Goal: Information Seeking & Learning: Compare options

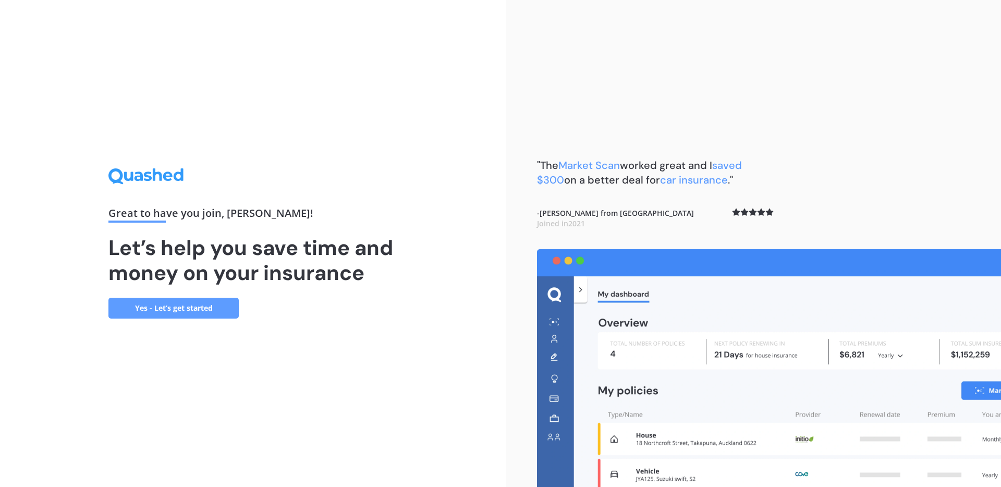
click at [168, 310] on link "Yes - Let’s get started" at bounding box center [173, 308] width 130 height 21
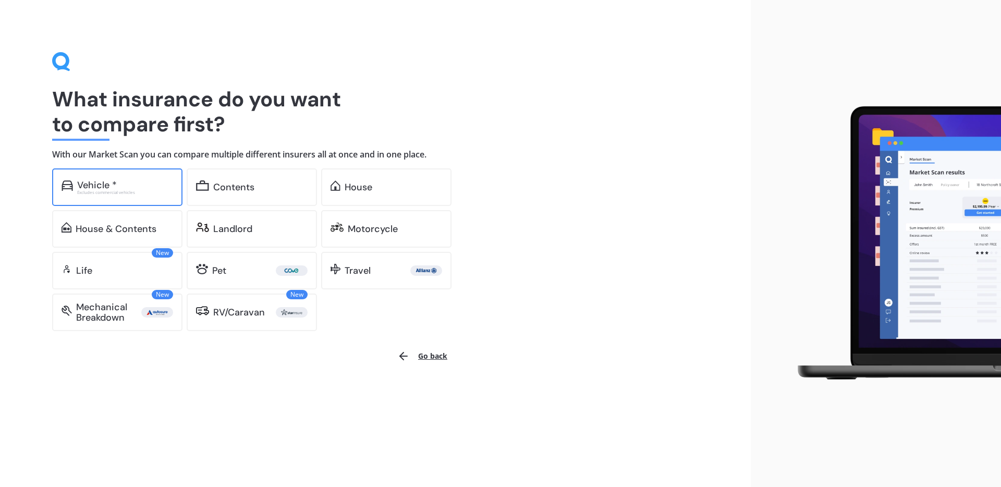
click at [119, 195] on div "Excludes commercial vehicles" at bounding box center [125, 192] width 96 height 4
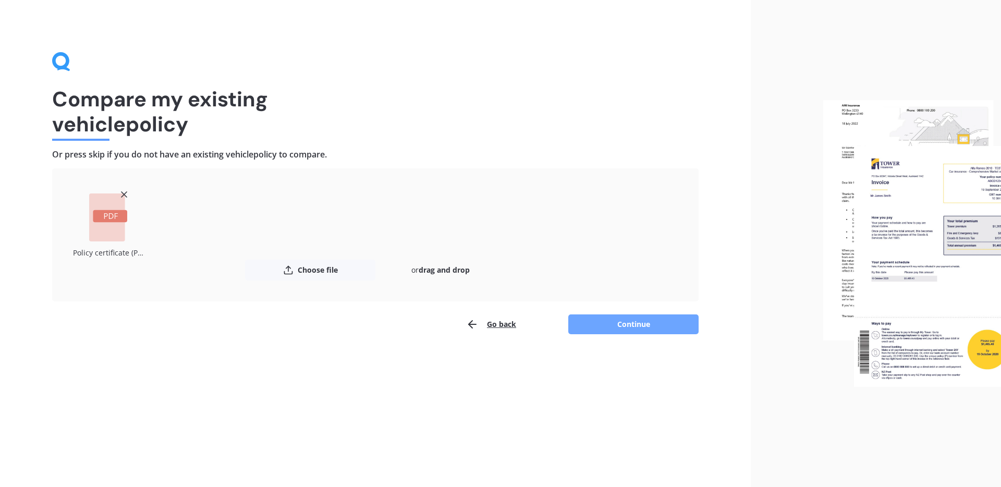
click at [641, 323] on button "Continue" at bounding box center [633, 324] width 130 height 20
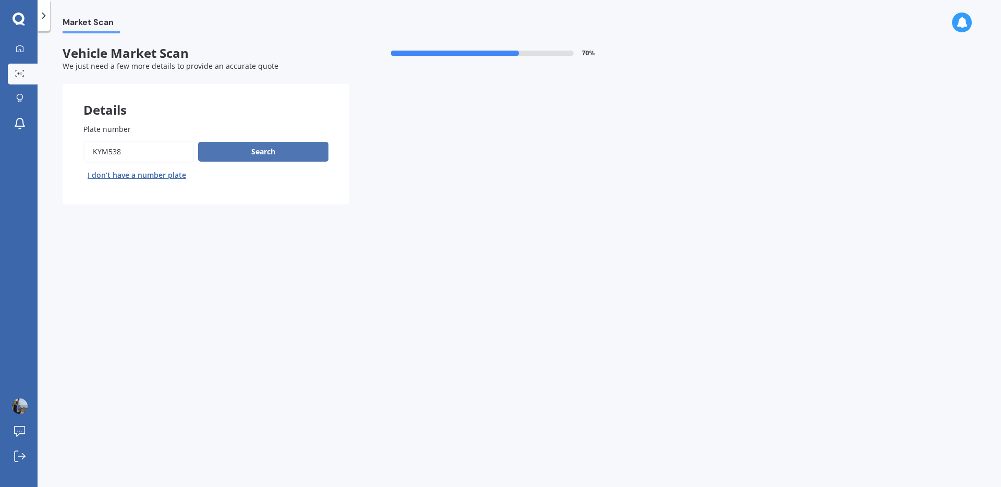
click at [274, 149] on button "Search" at bounding box center [263, 152] width 130 height 20
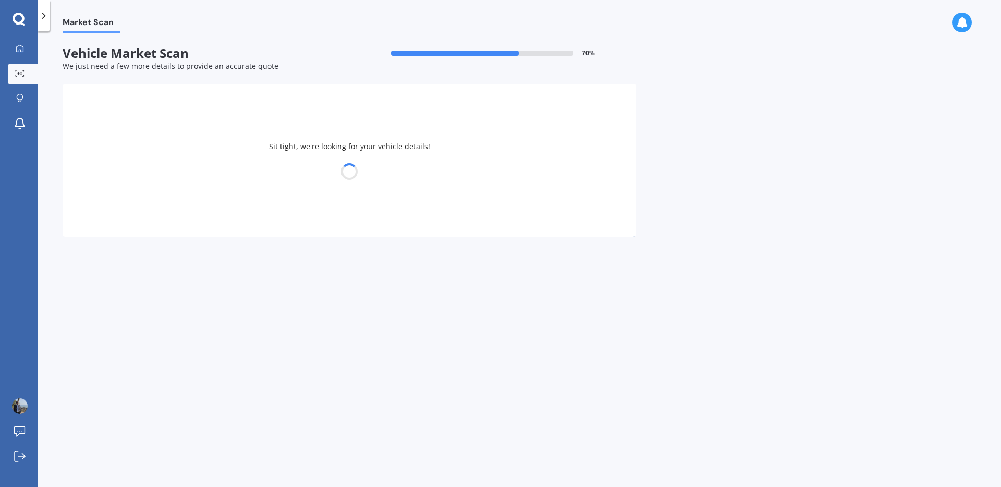
select select "NISSAN"
select select "X-TRAIL"
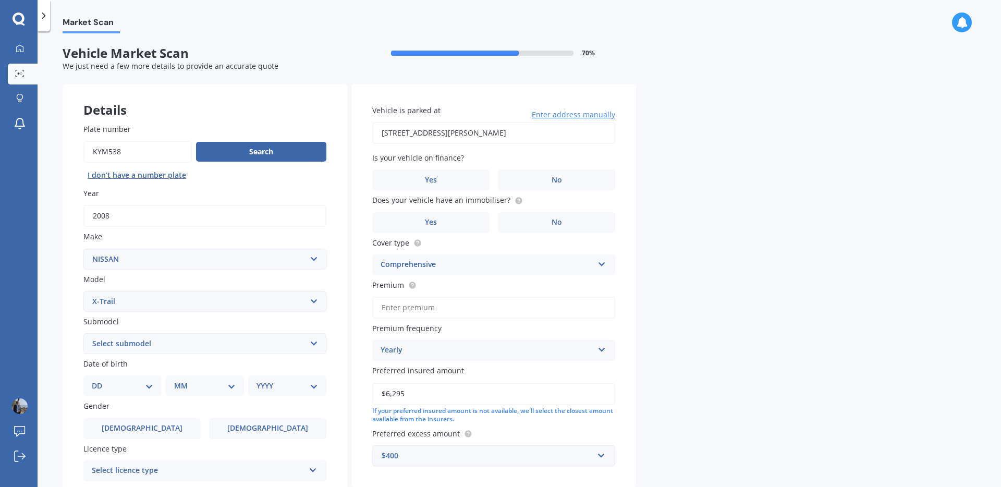
click at [574, 114] on span "Enter address manually" at bounding box center [573, 115] width 83 height 10
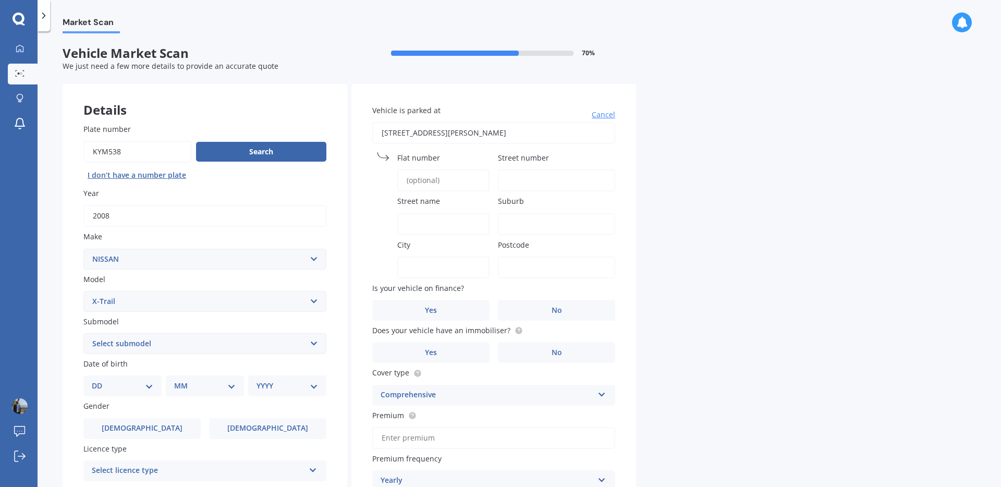
click at [444, 179] on input "Flat number" at bounding box center [443, 180] width 92 height 22
click at [526, 179] on input "Street number" at bounding box center [556, 180] width 117 height 22
click at [418, 177] on input "Flat number" at bounding box center [443, 180] width 92 height 22
type input "21"
click at [435, 223] on input "Street name" at bounding box center [443, 224] width 92 height 22
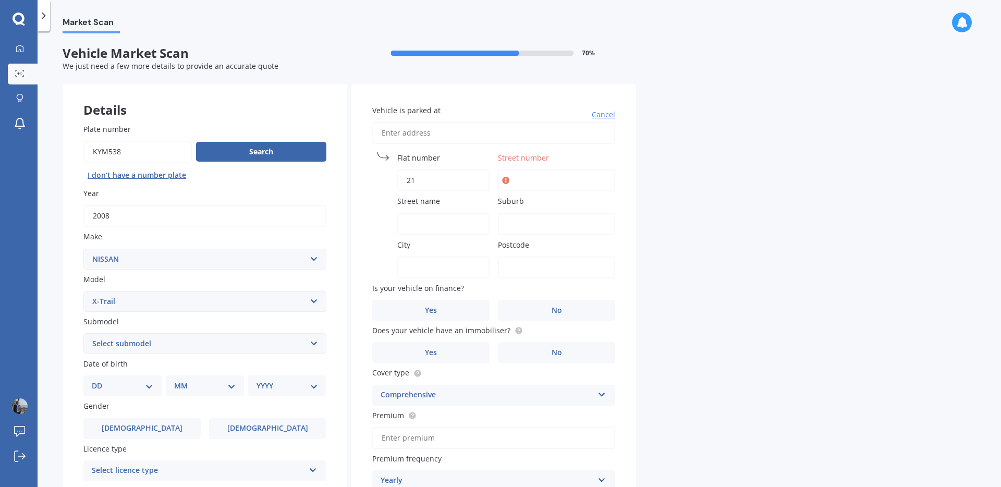
type input "Poipoi pl"
type input "21"
type input "[GEOGRAPHIC_DATA]"
drag, startPoint x: 530, startPoint y: 265, endPoint x: 517, endPoint y: 268, distance: 13.7
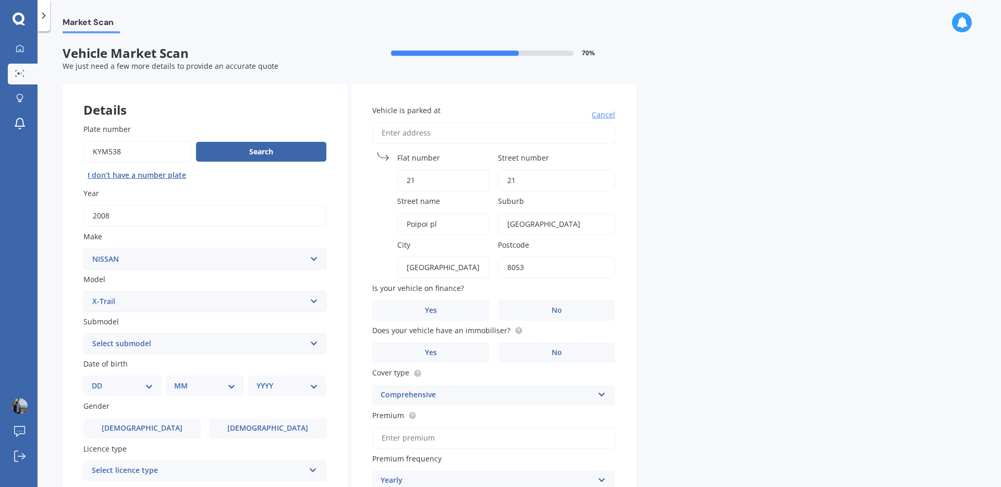
click at [517, 268] on input "8053" at bounding box center [556, 268] width 117 height 22
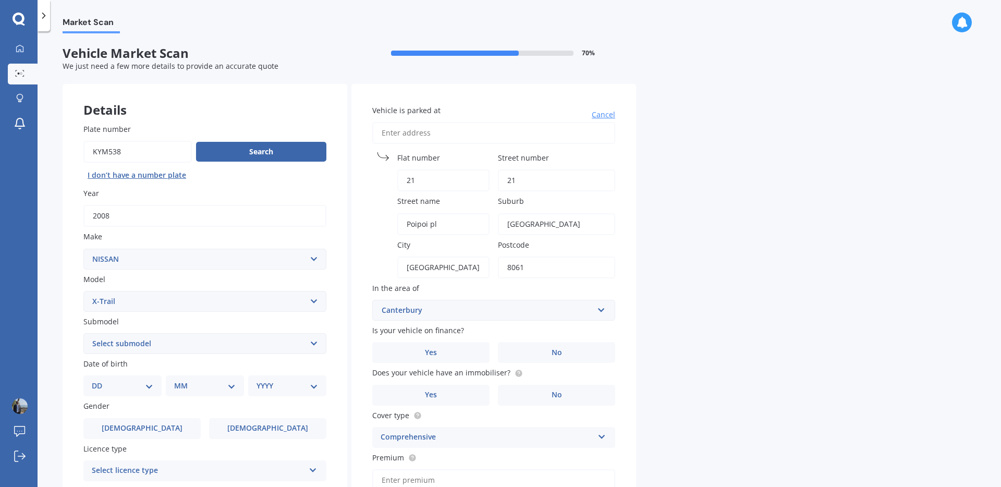
type input "8061"
click at [462, 262] on input "[GEOGRAPHIC_DATA]" at bounding box center [443, 268] width 92 height 22
type input "Canterbury"
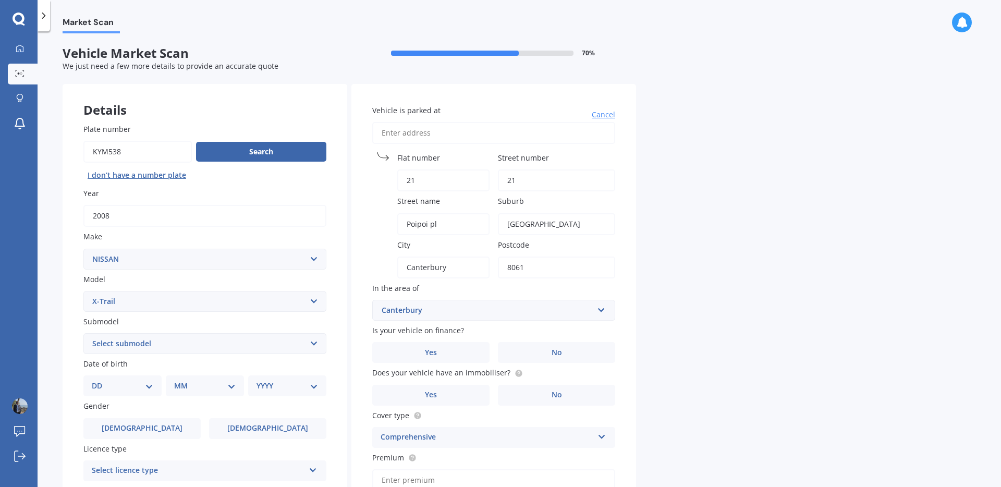
click at [718, 256] on div "Market Scan Vehicle Market Scan 70 % We just need a few more details to provide…" at bounding box center [520, 261] width 964 height 456
drag, startPoint x: 530, startPoint y: 177, endPoint x: 501, endPoint y: 178, distance: 29.2
click at [501, 178] on input "21" at bounding box center [556, 180] width 117 height 22
click at [577, 148] on div "Vehicle is parked at [GEOGRAPHIC_DATA] name Poipoi pl Suburb [GEOGRAPHIC_DATA] …" at bounding box center [493, 372] width 285 height 576
click at [494, 137] on input "Vehicle is parked at" at bounding box center [493, 133] width 243 height 22
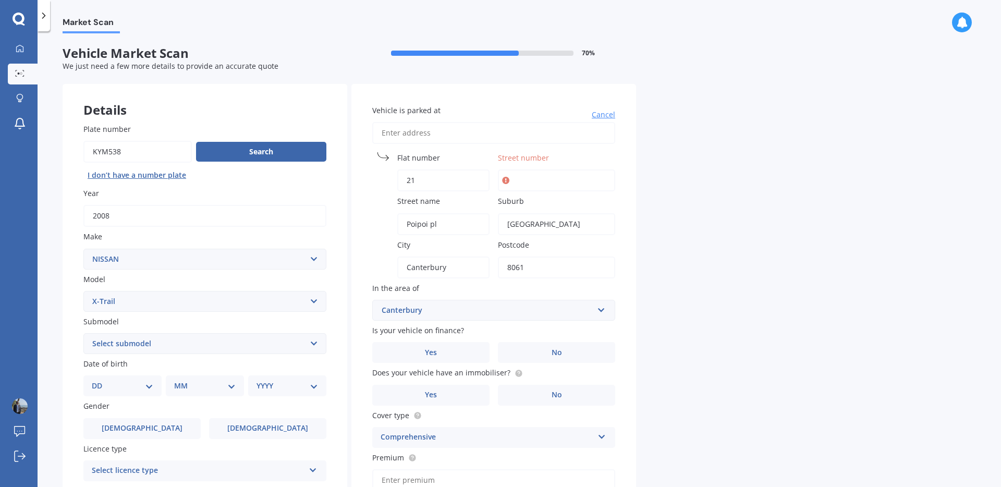
type input "2"
type input "[STREET_ADDRESS]"
type input "21"
type input "Poipoi Place"
type input "Aranui"
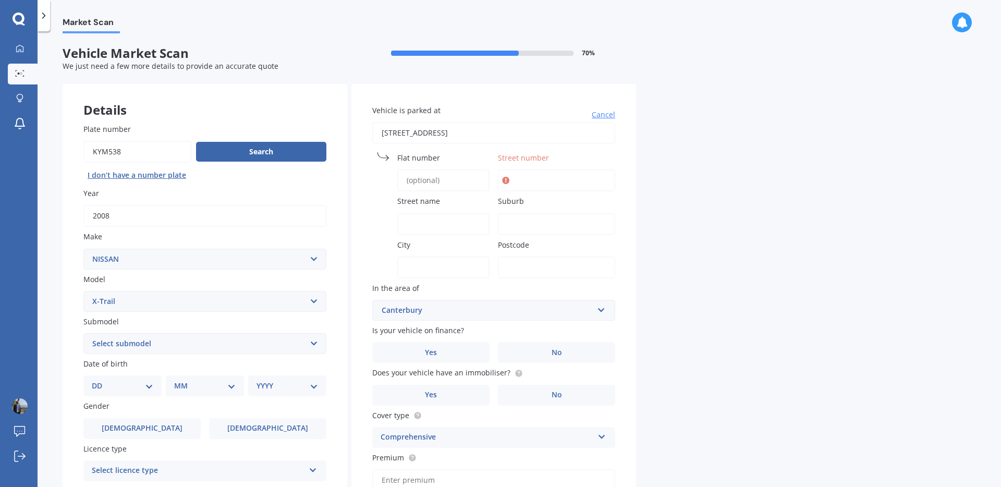
type input "Waitaha"
type input "8061"
click at [506, 179] on icon at bounding box center [505, 180] width 7 height 10
drag, startPoint x: 533, startPoint y: 180, endPoint x: 501, endPoint y: 180, distance: 32.3
click at [501, 180] on input "21" at bounding box center [556, 180] width 117 height 22
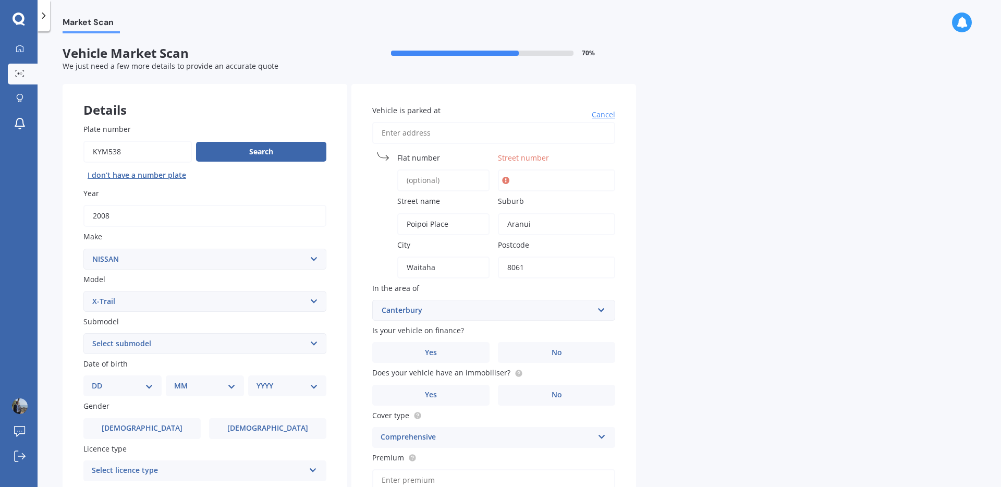
click at [447, 180] on input "Flat number" at bounding box center [443, 180] width 92 height 22
type input "21"
click at [582, 147] on div "Vehicle is parked at [GEOGRAPHIC_DATA] name [GEOGRAPHIC_DATA] Suburb [GEOGRAPHI…" at bounding box center [493, 372] width 285 height 576
click at [506, 180] on icon at bounding box center [505, 180] width 7 height 10
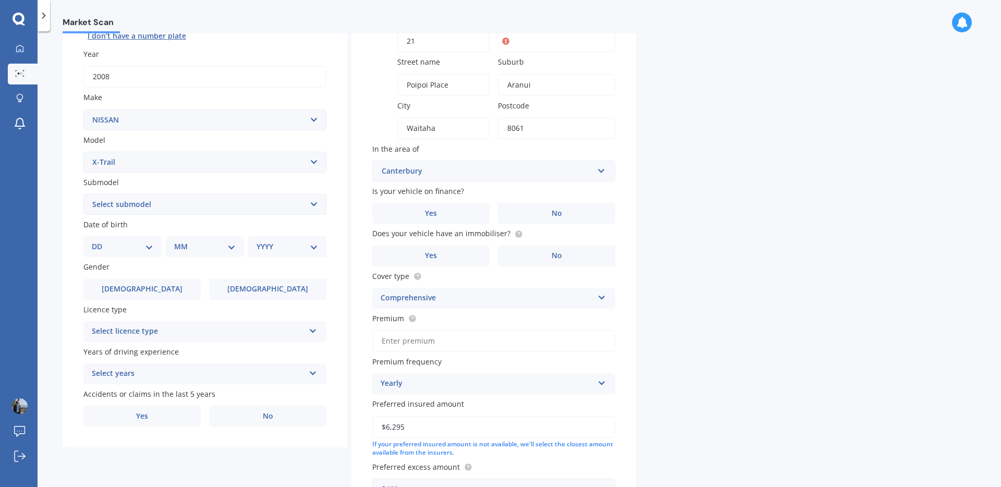
scroll to position [140, 0]
click at [541, 210] on label "No" at bounding box center [556, 212] width 117 height 21
click at [0, 0] on input "No" at bounding box center [0, 0] width 0 height 0
click at [537, 256] on label "No" at bounding box center [556, 255] width 117 height 21
click at [0, 0] on input "No" at bounding box center [0, 0] width 0 height 0
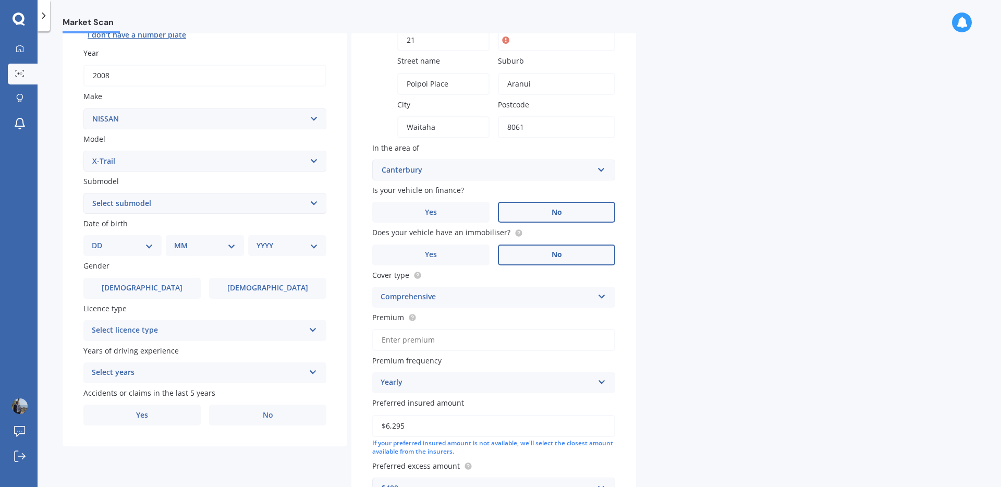
click at [444, 299] on div "Comprehensive" at bounding box center [487, 297] width 213 height 13
click at [446, 298] on div "Comprehensive" at bounding box center [487, 297] width 213 height 13
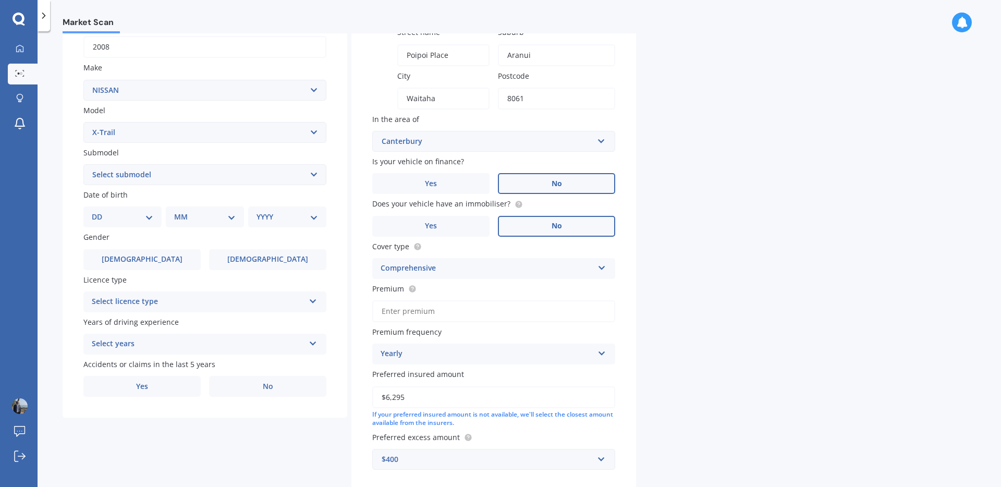
scroll to position [168, 0]
click at [448, 314] on input "Premium" at bounding box center [493, 312] width 243 height 22
click at [412, 289] on icon at bounding box center [412, 289] width 2 height 2
drag, startPoint x: 435, startPoint y: 309, endPoint x: 364, endPoint y: 308, distance: 70.9
click at [364, 308] on div "Vehicle is parked at [GEOGRAPHIC_DATA] name [GEOGRAPHIC_DATA] Suburb [GEOGRAPHI…" at bounding box center [493, 204] width 285 height 576
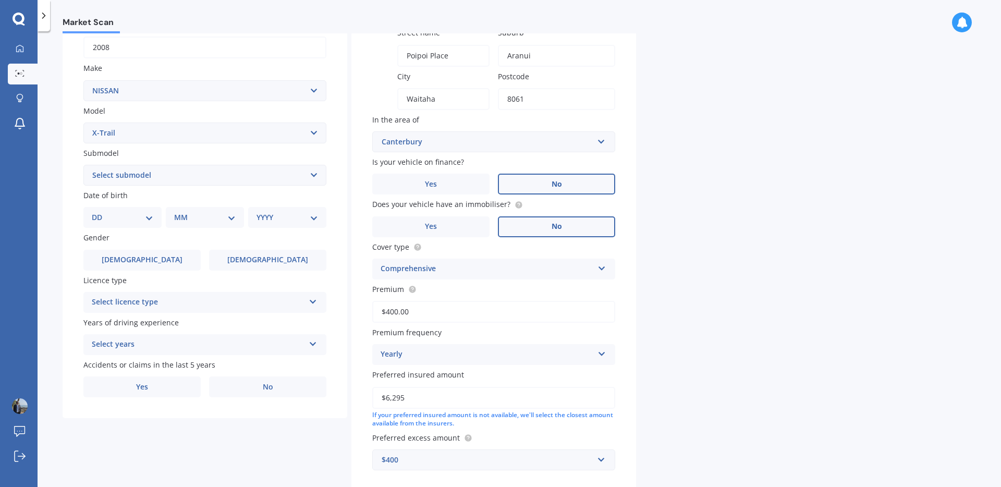
paste input "1,256.48"
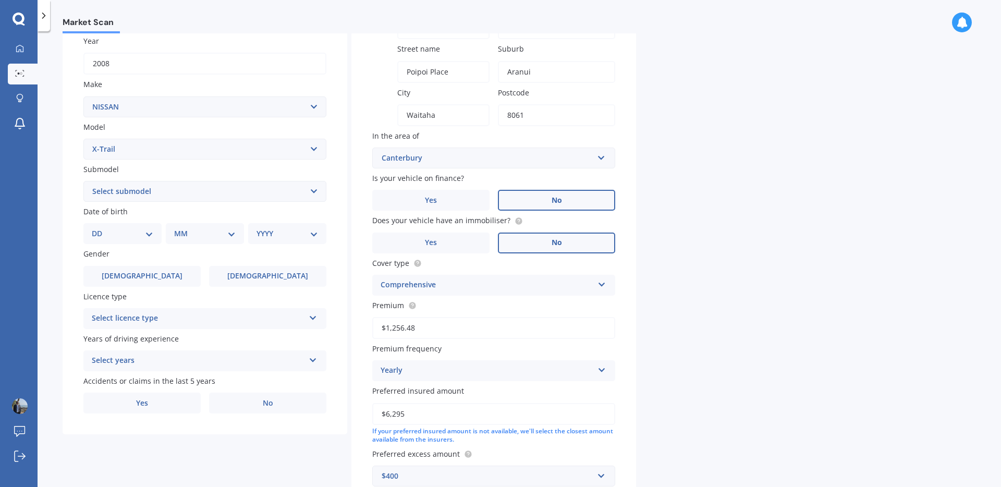
scroll to position [152, 0]
type input "$1,256.48"
click at [130, 195] on select "Select submodel (All Other) 2000cc Hybrid 2WD non-turbo 4WD 20X Petrol ST ST 4W…" at bounding box center [204, 191] width 243 height 21
select select "(ALL OTHER)"
click at [117, 232] on select "DD 01 02 03 04 05 06 07 08 09 10 11 12 13 14 15 16 17 18 19 20 21 22 23 24 25 2…" at bounding box center [123, 233] width 62 height 11
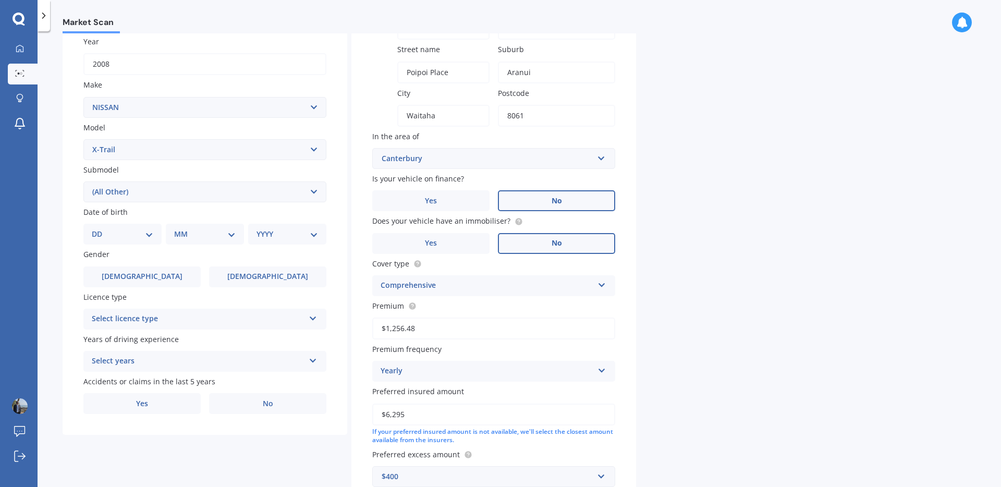
select select "23"
click at [205, 236] on select "MM 01 02 03 04 05 06 07 08 09 10 11 12" at bounding box center [206, 233] width 57 height 11
select select "03"
click at [284, 228] on select "YYYY 2025 2024 2023 2022 2021 2020 2019 2018 2017 2016 2015 2014 2013 2012 2011…" at bounding box center [285, 233] width 57 height 11
select select "1993"
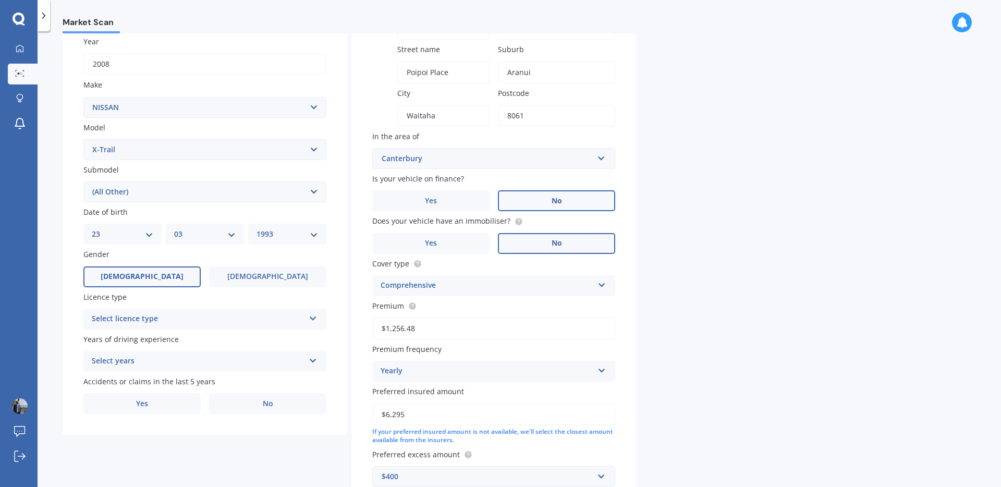
click at [173, 274] on label "[DEMOGRAPHIC_DATA]" at bounding box center [141, 276] width 117 height 21
click at [0, 0] on input "[DEMOGRAPHIC_DATA]" at bounding box center [0, 0] width 0 height 0
click at [173, 320] on div "Select licence type" at bounding box center [198, 319] width 213 height 13
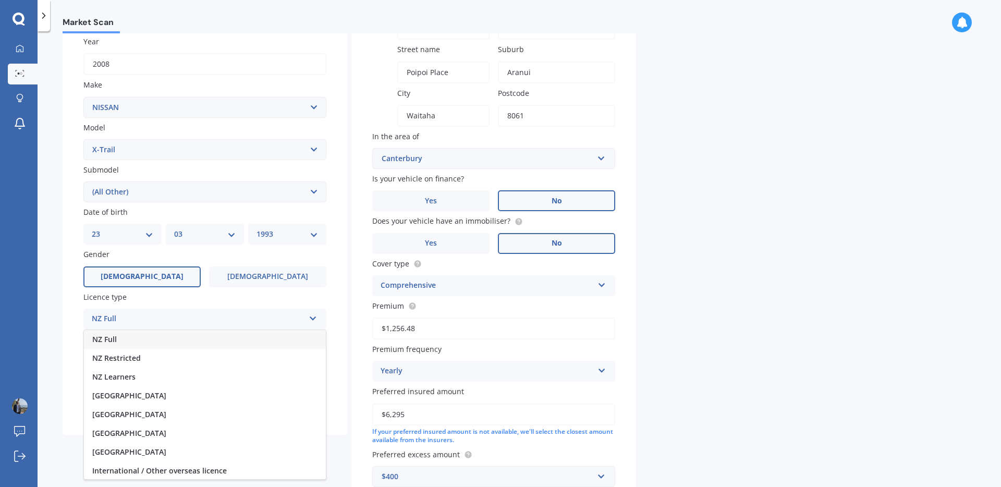
click at [175, 337] on div "NZ Full" at bounding box center [205, 339] width 242 height 19
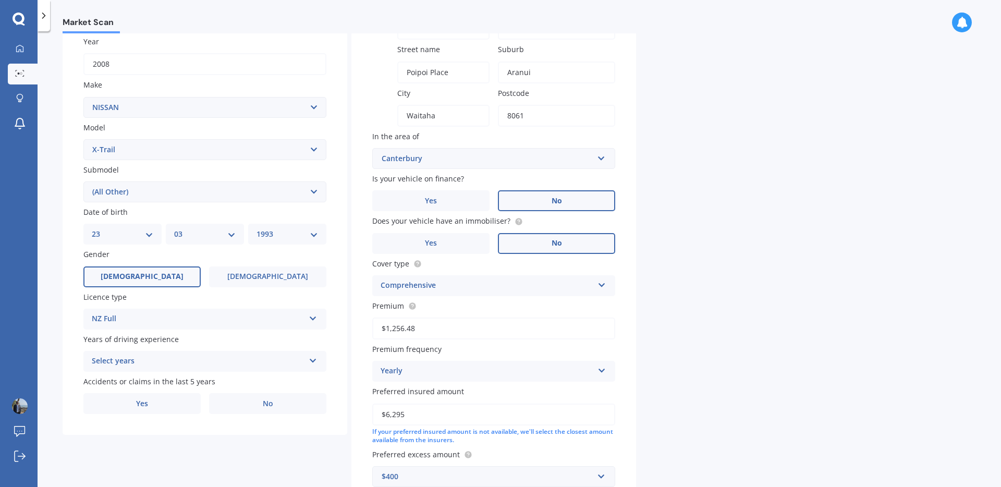
click at [176, 361] on div "Select years" at bounding box center [198, 361] width 213 height 13
click at [185, 401] on div "4 years" at bounding box center [205, 400] width 242 height 19
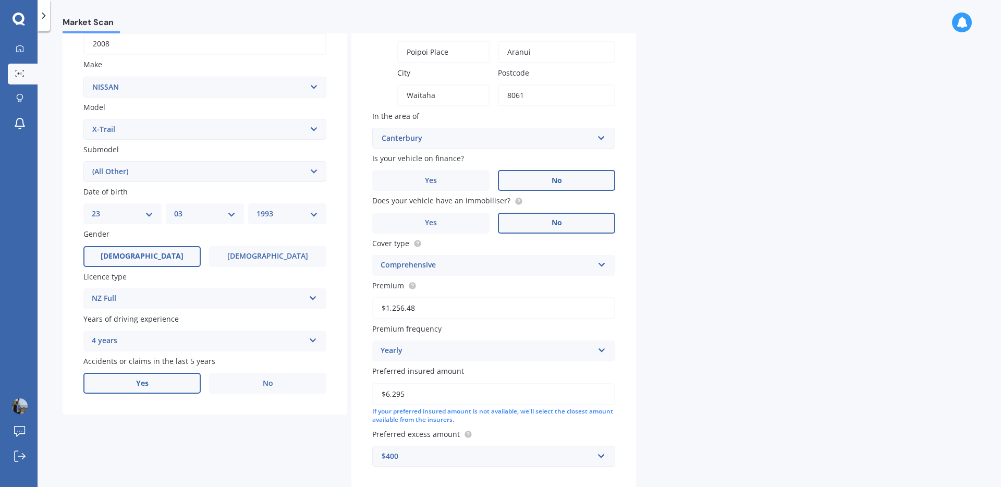
click at [174, 387] on label "Yes" at bounding box center [141, 383] width 117 height 21
click at [0, 0] on input "Yes" at bounding box center [0, 0] width 0 height 0
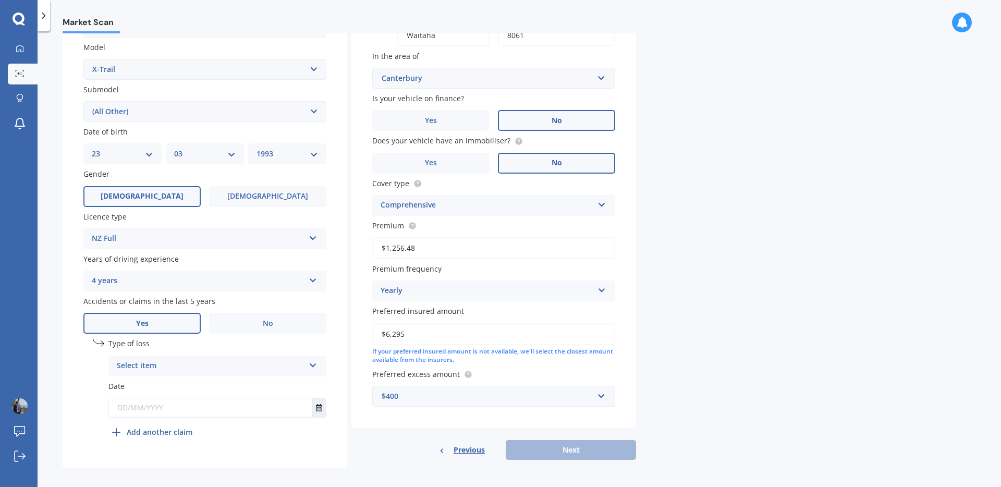
scroll to position [240, 0]
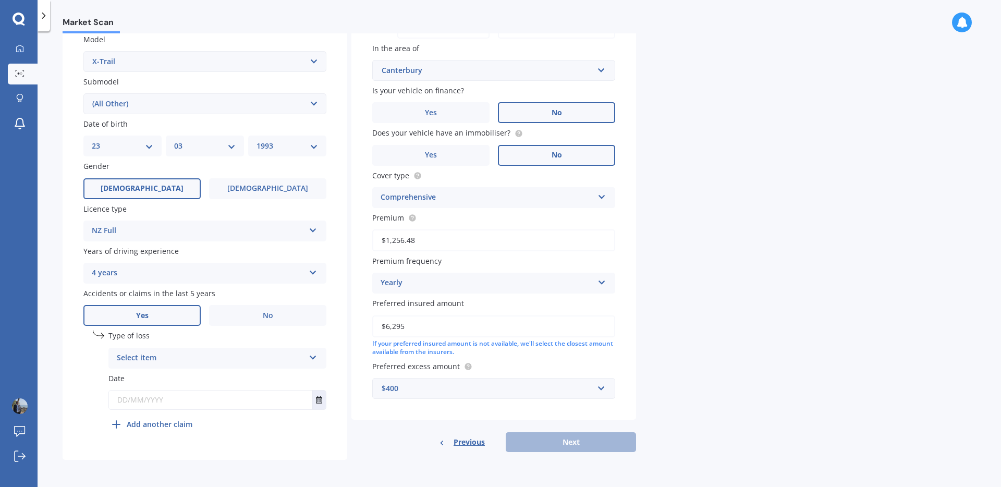
click at [193, 357] on div "Select item" at bounding box center [211, 358] width 188 height 13
click at [180, 379] on div "At fault accident" at bounding box center [217, 378] width 217 height 19
click at [321, 398] on icon "Select date" at bounding box center [319, 399] width 6 height 7
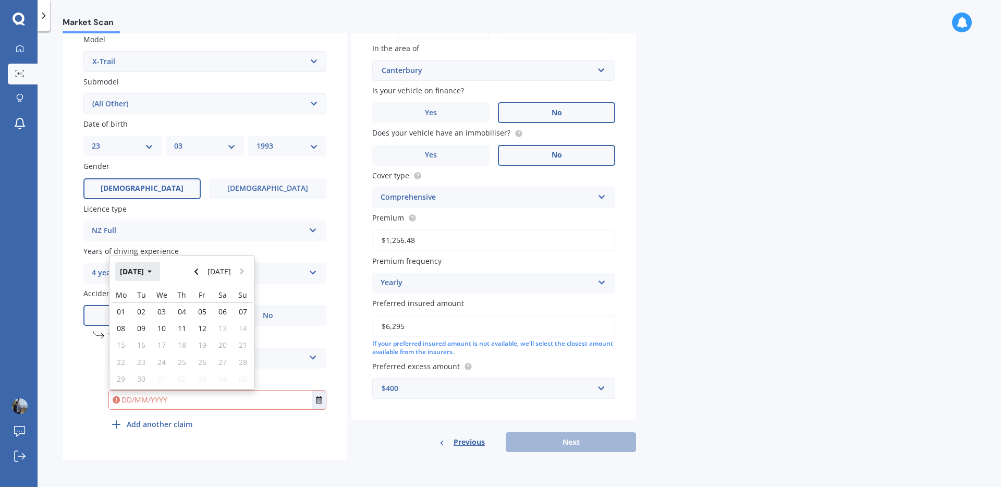
click at [152, 272] on icon "button" at bounding box center [150, 272] width 4 height 3
click at [137, 362] on div "Sep" at bounding box center [128, 371] width 35 height 33
click at [152, 268] on button "[DATE]" at bounding box center [137, 271] width 45 height 19
click at [138, 274] on button "2025" at bounding box center [134, 271] width 38 height 19
click at [137, 338] on span "2023" at bounding box center [128, 338] width 17 height 10
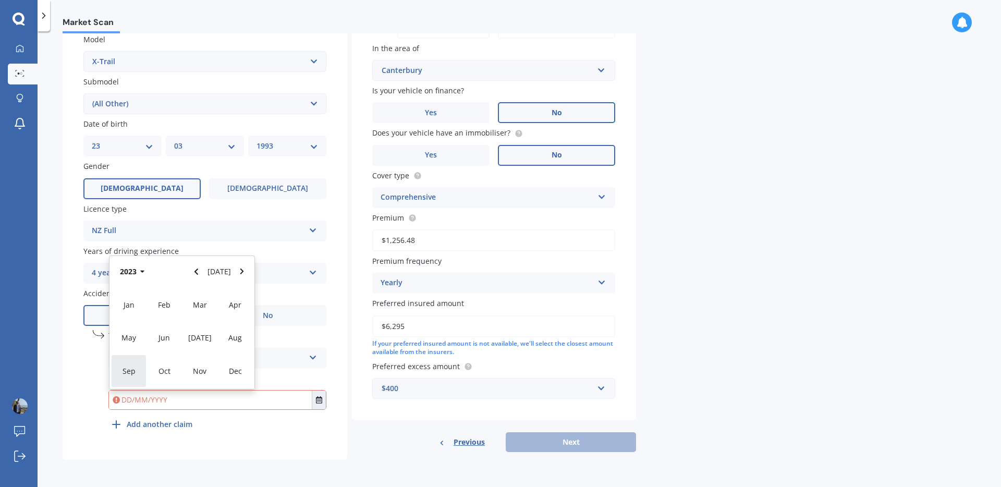
click at [134, 368] on span "Sep" at bounding box center [129, 371] width 13 height 10
click at [229, 311] on div "02" at bounding box center [222, 311] width 20 height 17
type input "[DATE]"
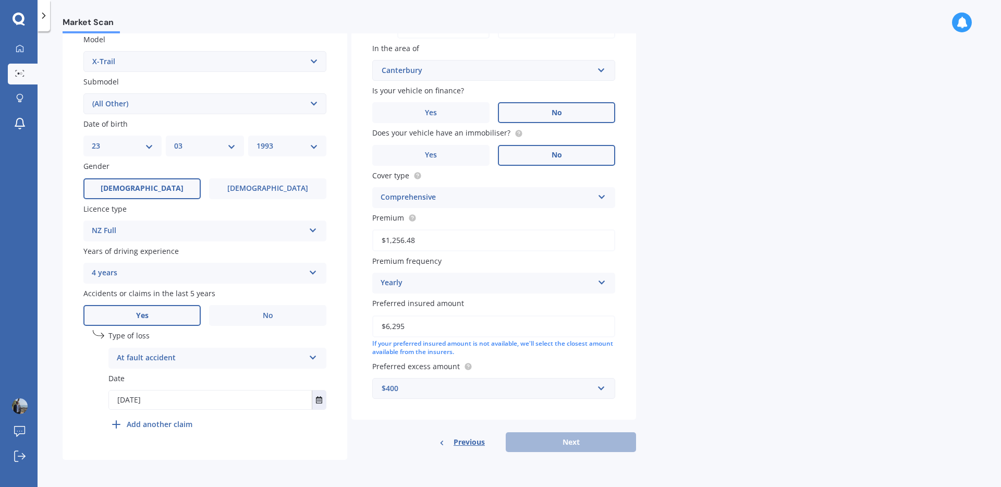
click at [248, 434] on div "undefined 1 Type of loss At fault accident At fault accident Not at fault accid…" at bounding box center [217, 382] width 218 height 104
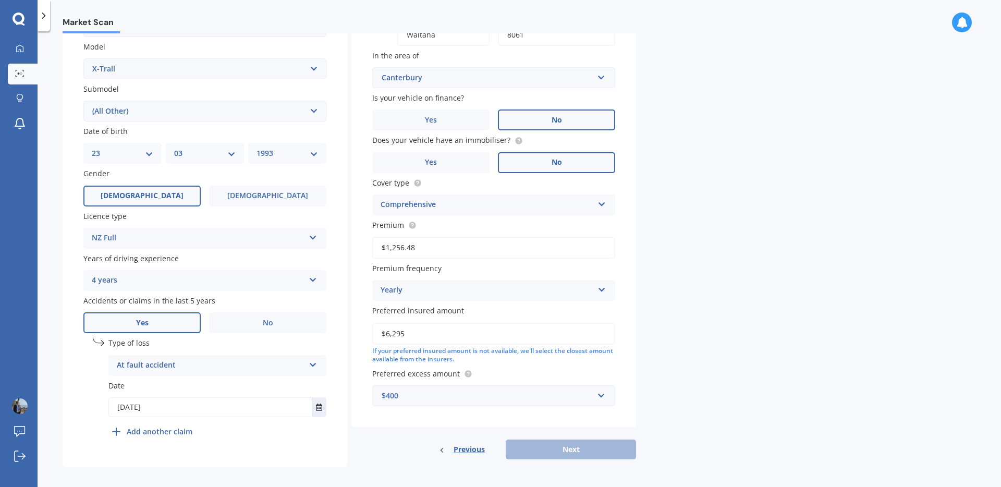
scroll to position [233, 0]
click at [426, 456] on div "Previous Next" at bounding box center [493, 449] width 285 height 20
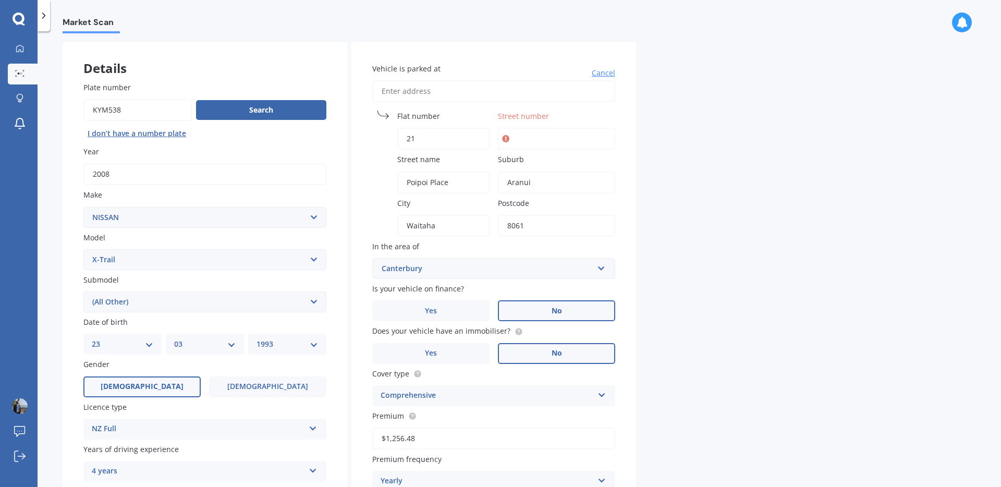
scroll to position [40, 0]
click at [551, 137] on input "Street number" at bounding box center [556, 140] width 117 height 22
type input "nil"
click at [663, 160] on div "Market Scan Vehicle Market Scan 70 % We just need a few more details to provide…" at bounding box center [520, 261] width 964 height 456
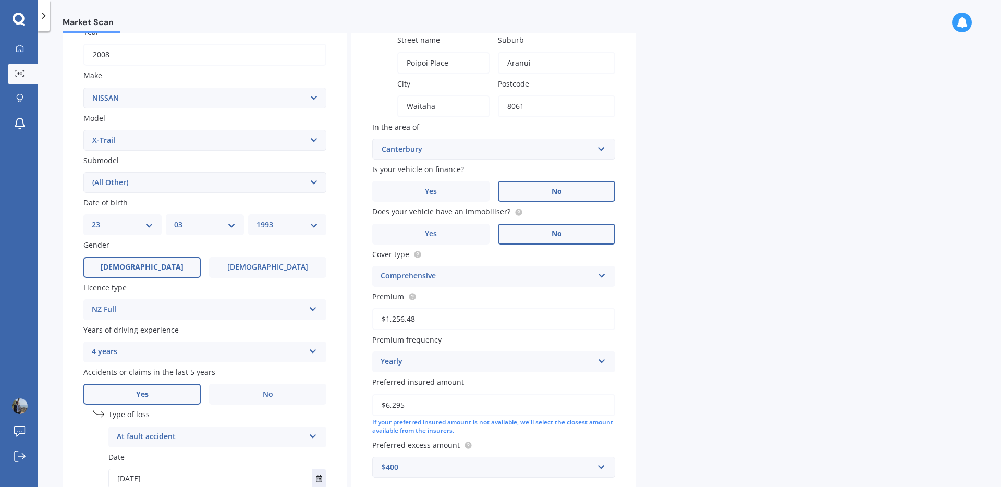
scroll to position [240, 0]
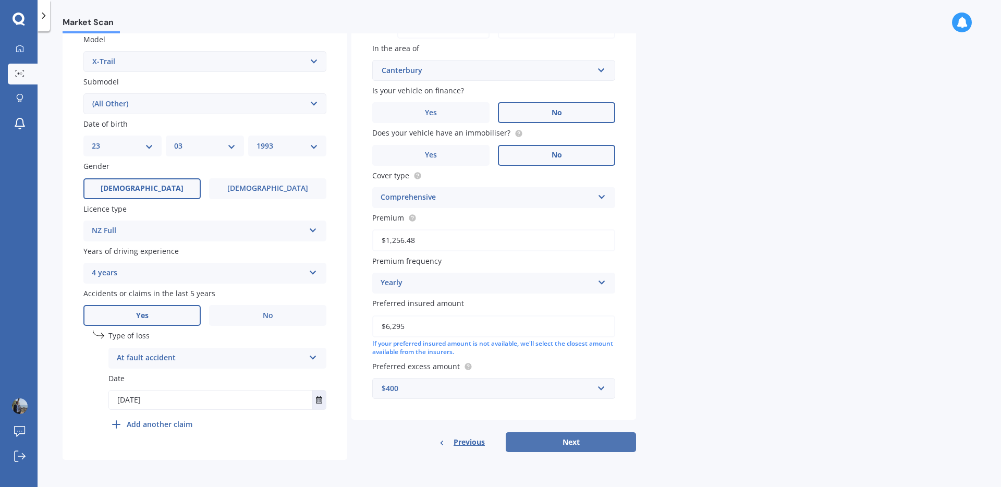
click at [569, 443] on button "Next" at bounding box center [571, 442] width 130 height 20
select select "23"
select select "03"
select select "1993"
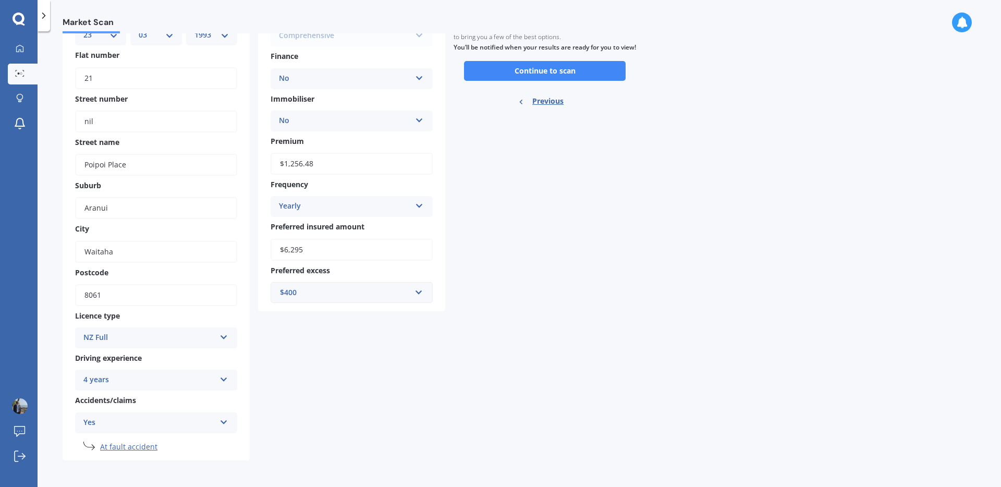
scroll to position [0, 0]
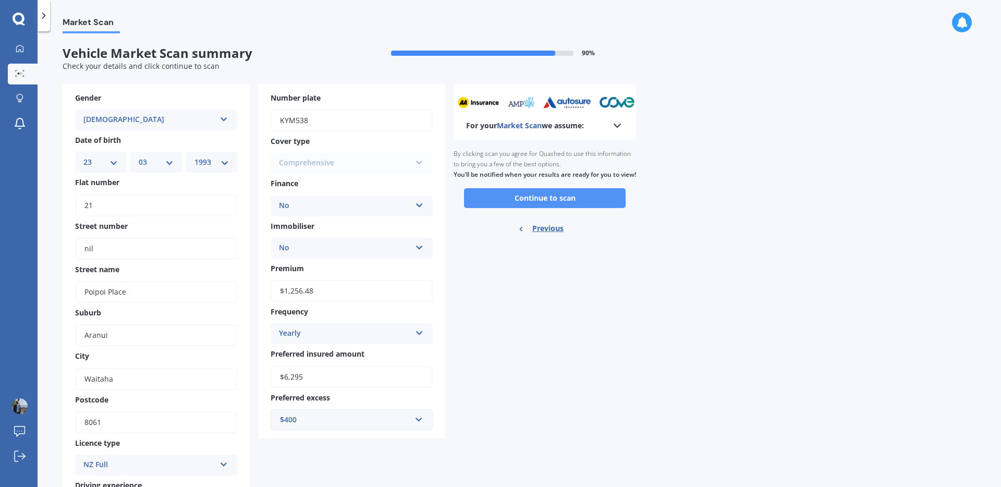
click at [513, 208] on button "Continue to scan" at bounding box center [545, 198] width 162 height 20
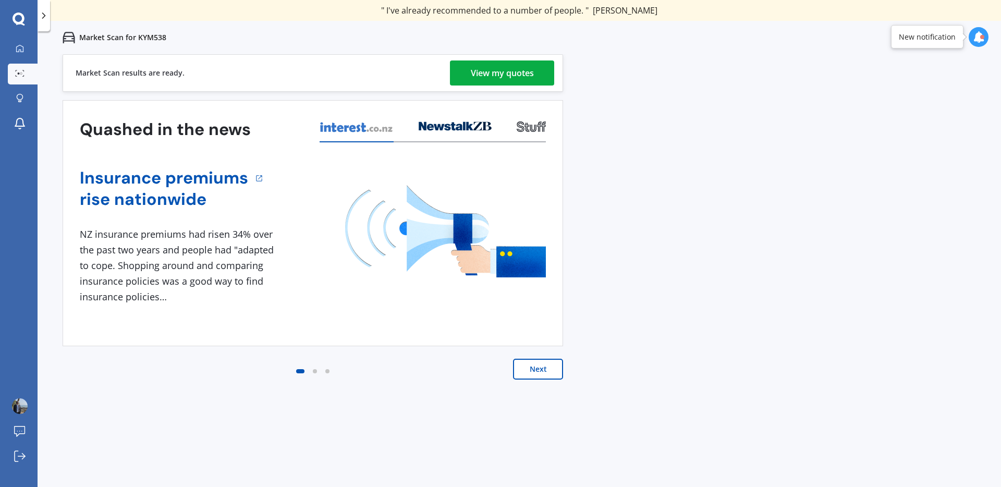
click at [507, 76] on div "View my quotes" at bounding box center [502, 72] width 63 height 25
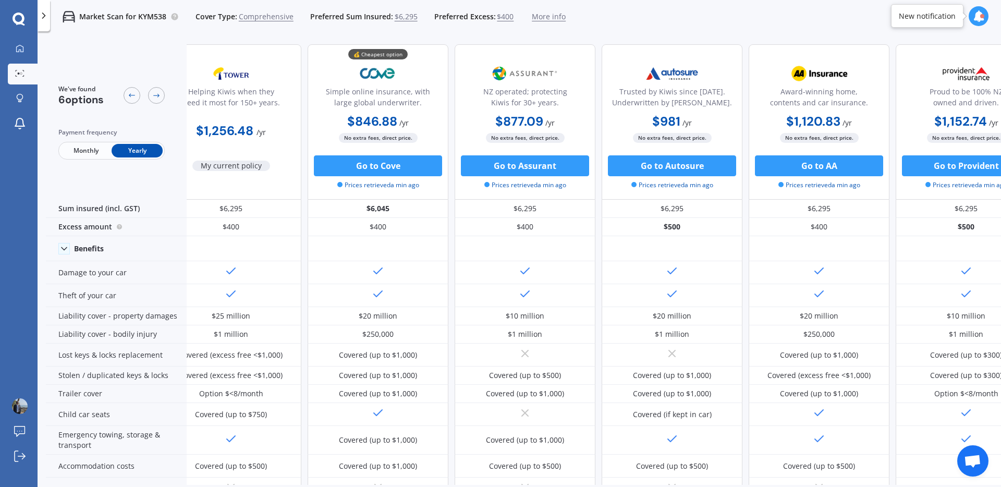
scroll to position [0, 67]
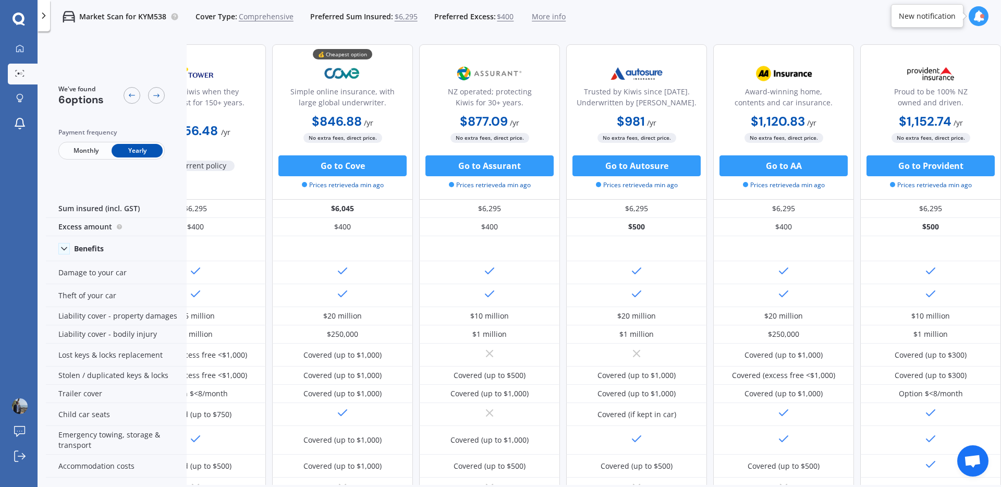
click at [540, 15] on span "More info" at bounding box center [549, 16] width 34 height 10
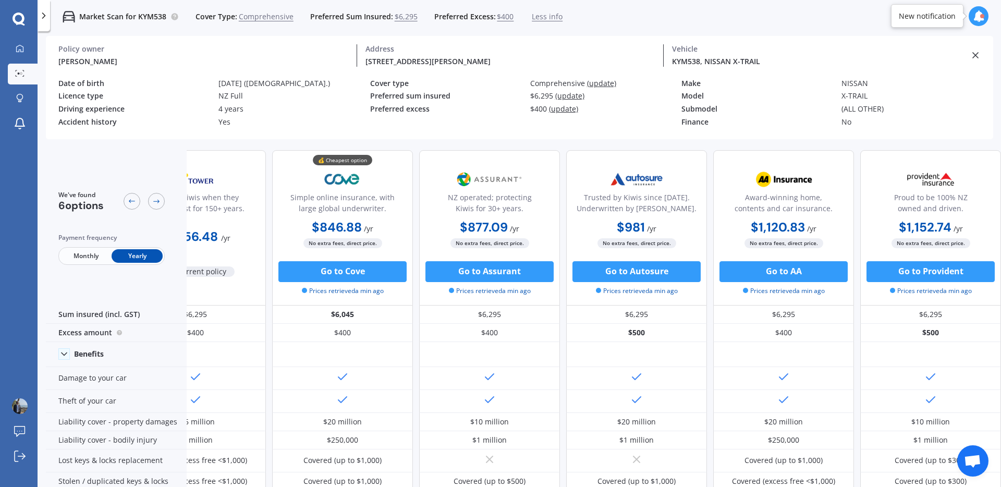
click at [540, 15] on span "Less info" at bounding box center [547, 16] width 31 height 10
